Goal: Information Seeking & Learning: Learn about a topic

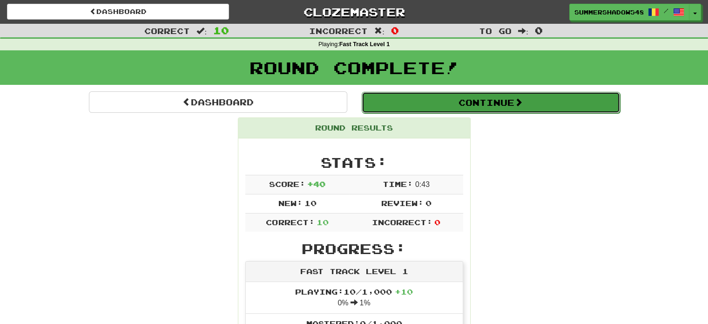
click at [499, 102] on button "Continue" at bounding box center [491, 102] width 258 height 21
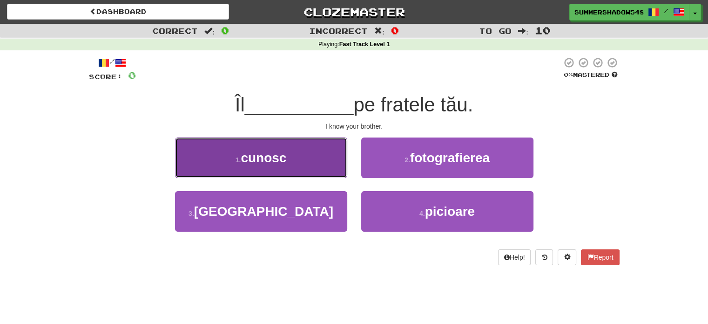
click at [294, 150] on button "1 . cunosc" at bounding box center [261, 157] width 172 height 41
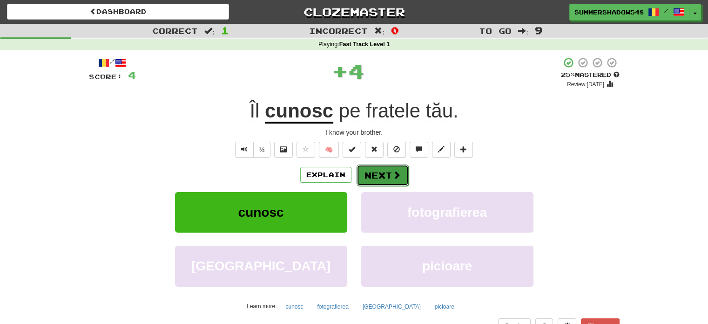
click at [384, 176] on button "Next" at bounding box center [383, 174] width 52 height 21
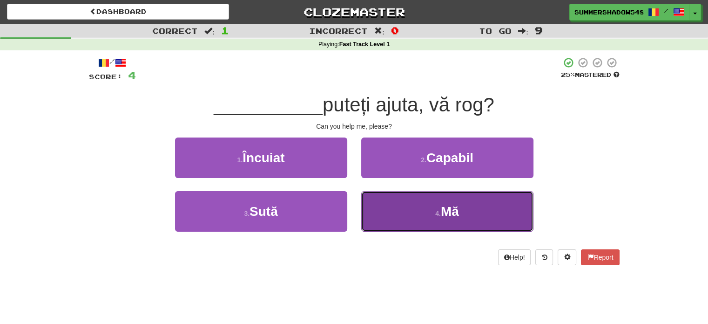
click at [388, 207] on button "4 . Mă" at bounding box center [447, 211] width 172 height 41
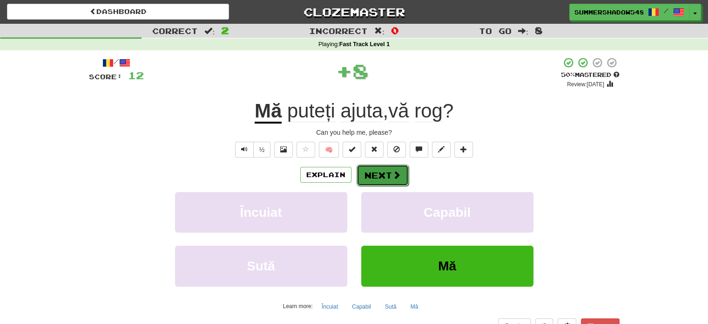
click at [380, 175] on button "Next" at bounding box center [383, 174] width 52 height 21
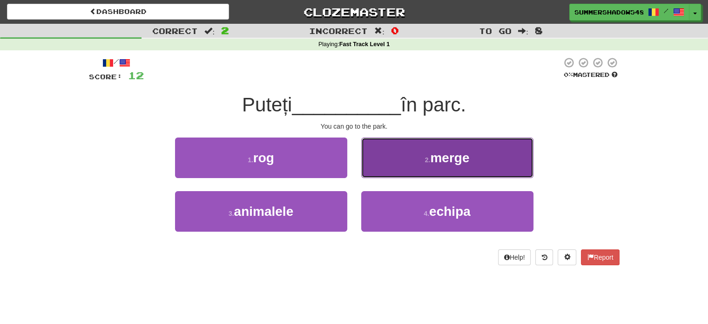
click at [402, 162] on button "2 . merge" at bounding box center [447, 157] width 172 height 41
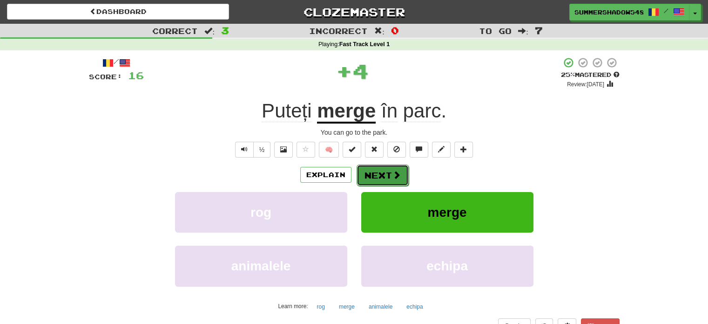
click at [393, 176] on span at bounding box center [397, 174] width 8 height 8
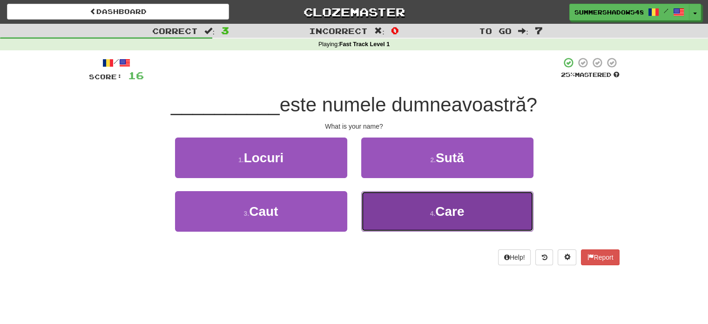
click at [467, 218] on button "4 . Care" at bounding box center [447, 211] width 172 height 41
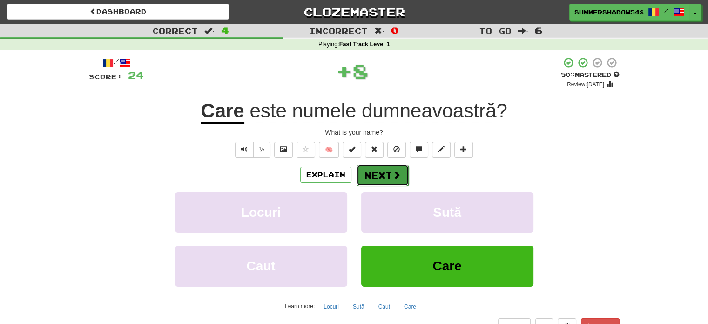
click at [380, 174] on button "Next" at bounding box center [383, 174] width 52 height 21
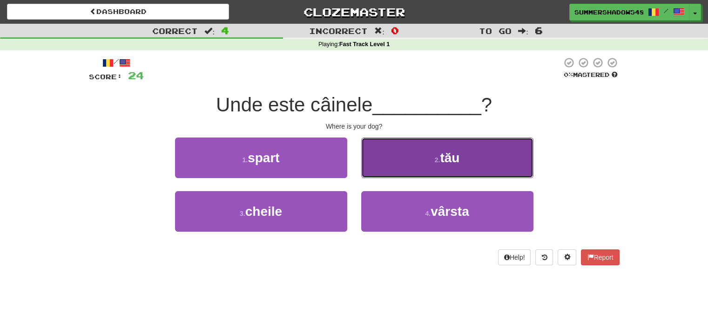
click at [425, 161] on button "2 . tău" at bounding box center [447, 157] width 172 height 41
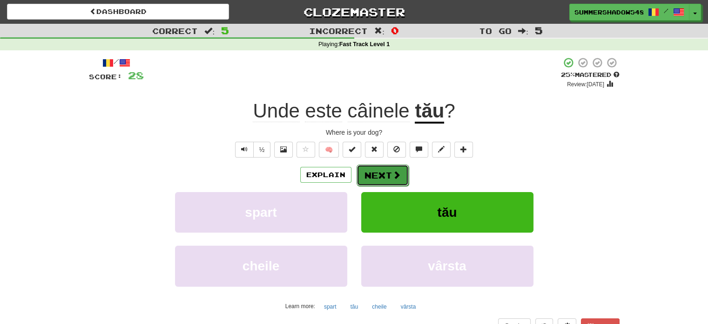
click at [383, 176] on button "Next" at bounding box center [383, 174] width 52 height 21
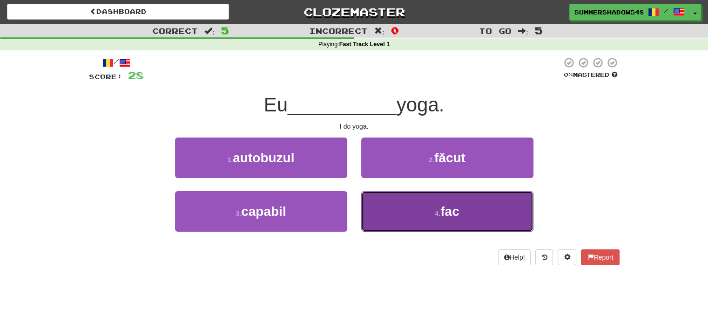
click at [430, 206] on button "4 . fac" at bounding box center [447, 211] width 172 height 41
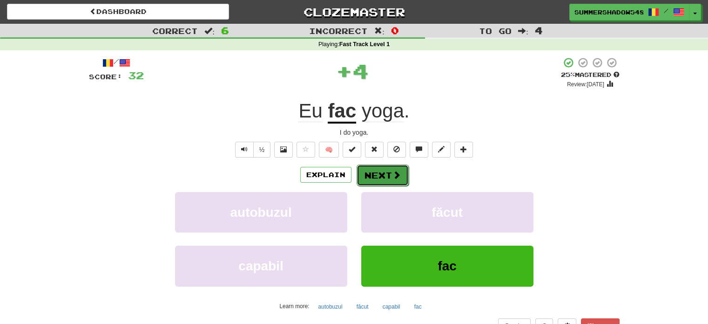
click at [378, 176] on button "Next" at bounding box center [383, 174] width 52 height 21
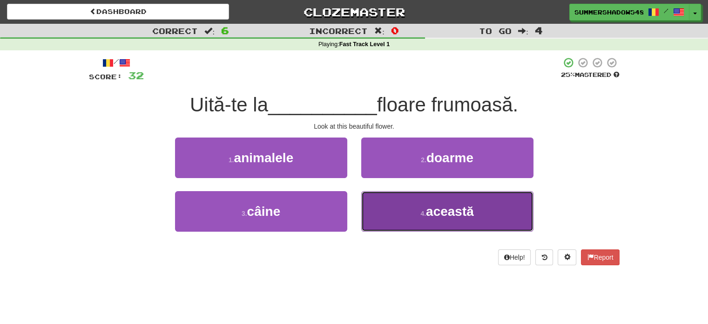
click at [379, 208] on button "4 . această" at bounding box center [447, 211] width 172 height 41
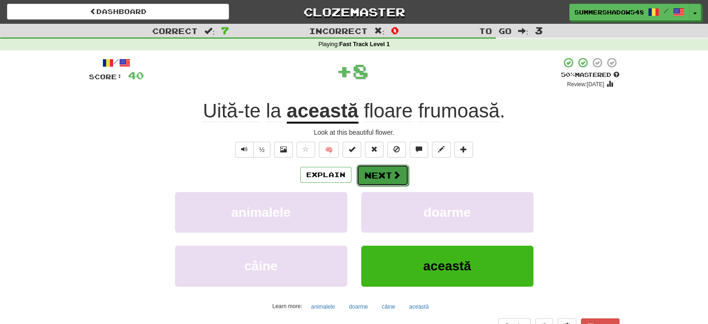
click at [386, 173] on button "Next" at bounding box center [383, 174] width 52 height 21
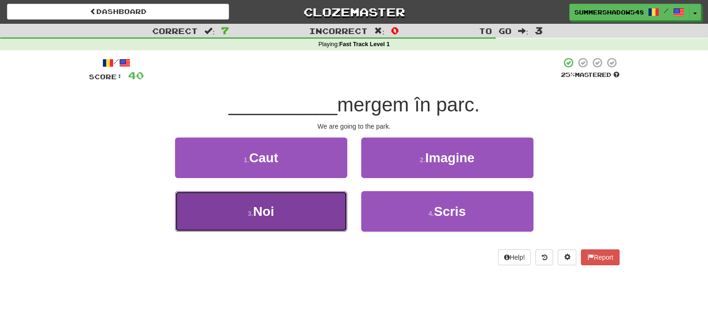
click at [321, 205] on button "3 . [GEOGRAPHIC_DATA]" at bounding box center [261, 211] width 172 height 41
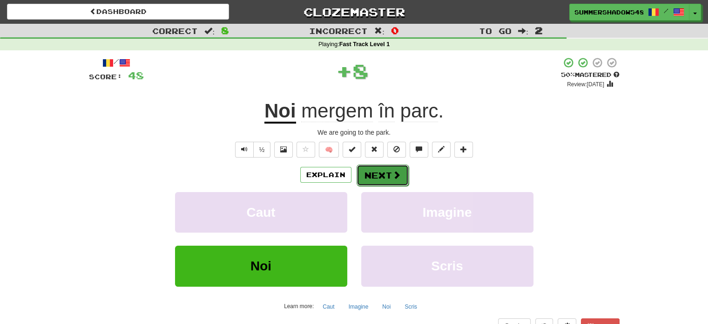
click at [389, 172] on button "Next" at bounding box center [383, 174] width 52 height 21
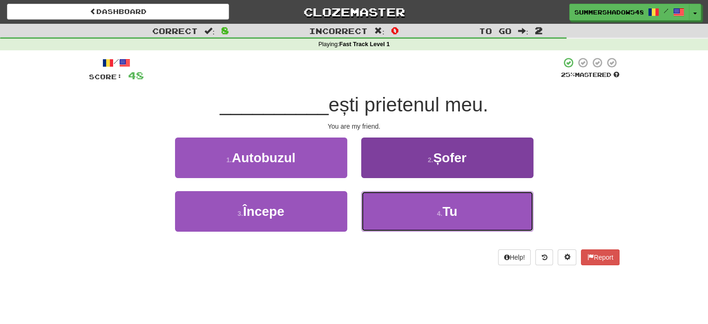
click at [393, 211] on button "4 . Tu" at bounding box center [447, 211] width 172 height 41
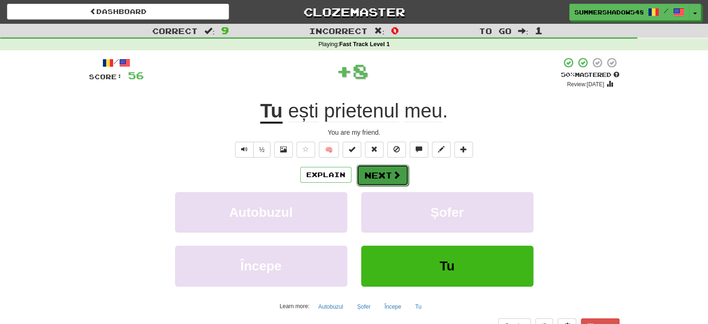
click at [383, 176] on button "Next" at bounding box center [383, 174] width 52 height 21
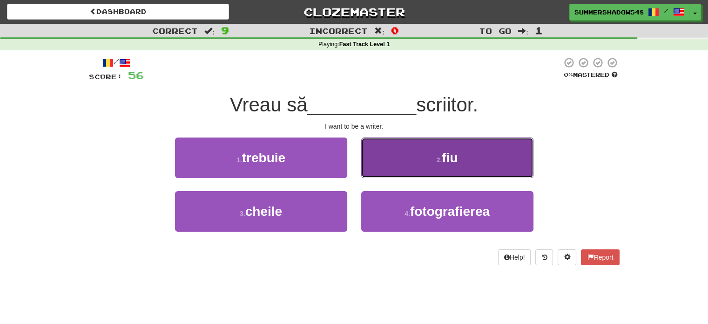
click at [397, 155] on button "2 . fiu" at bounding box center [447, 157] width 172 height 41
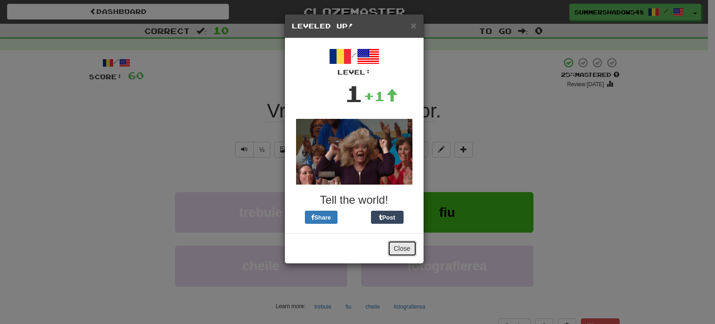
click at [400, 251] on button "Close" at bounding box center [402, 248] width 29 height 16
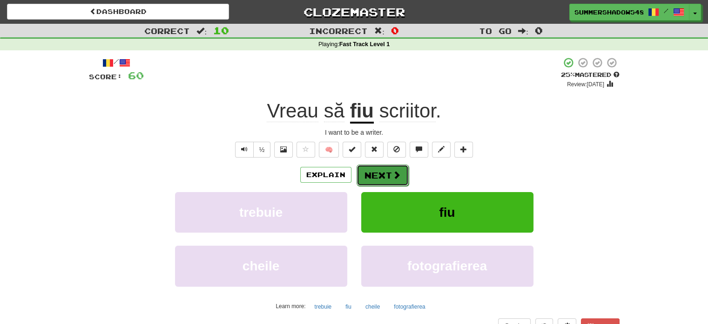
click at [390, 178] on button "Next" at bounding box center [383, 174] width 52 height 21
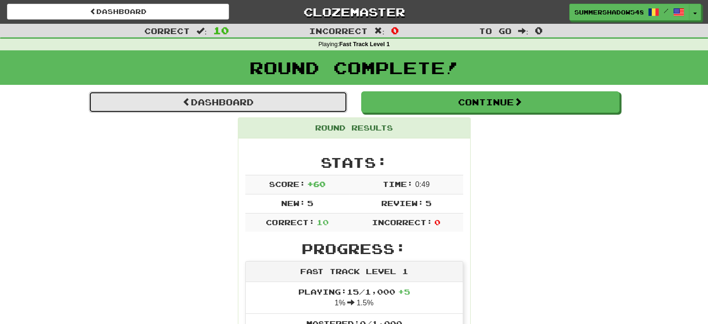
click at [317, 104] on link "Dashboard" at bounding box center [218, 101] width 258 height 21
